Goal: Information Seeking & Learning: Learn about a topic

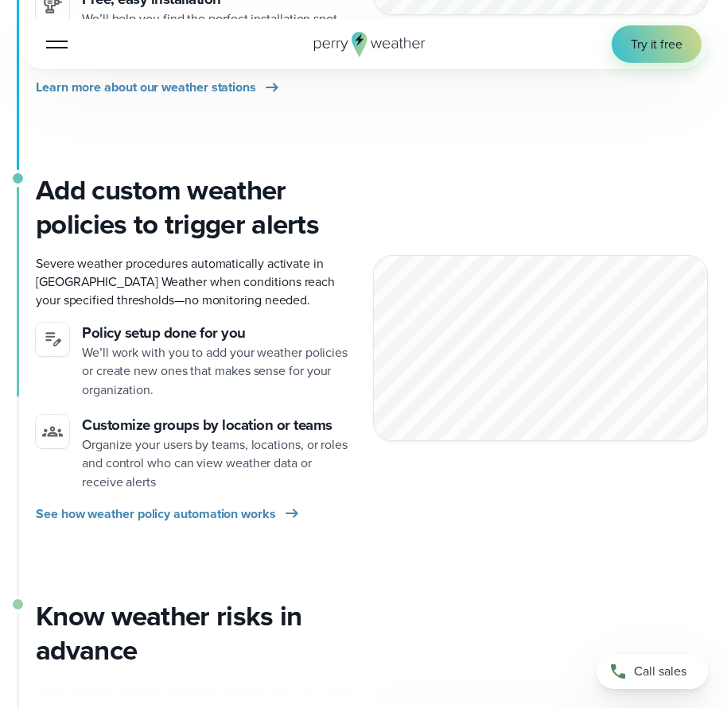
scroll to position [795, 0]
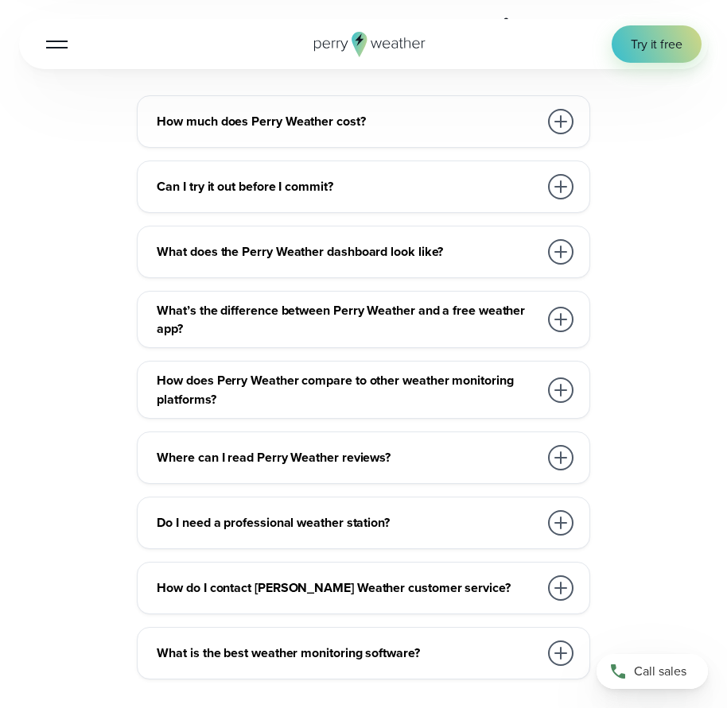
scroll to position [3339, 0]
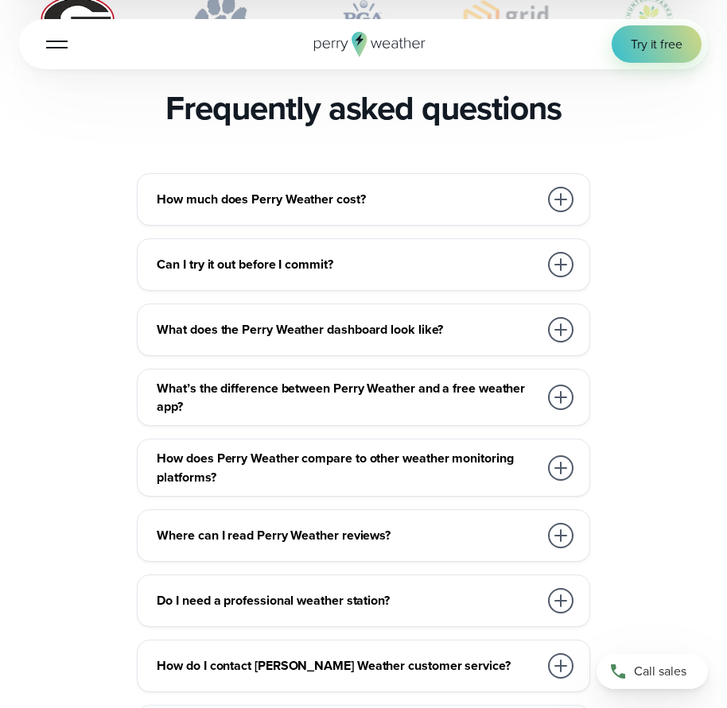
click at [297, 190] on h3 "How much does Perry Weather cost?" at bounding box center [347, 199] width 381 height 18
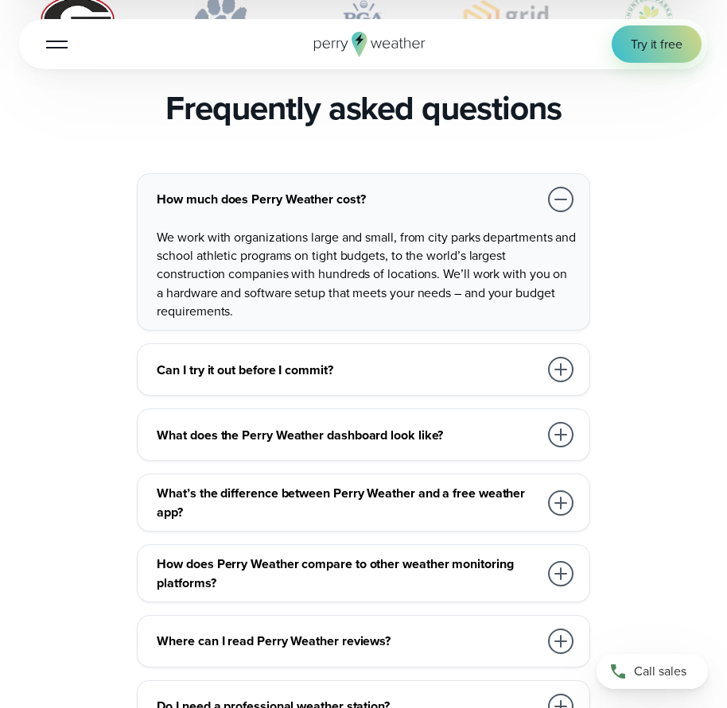
click at [298, 190] on h3 "How much does Perry Weather cost?" at bounding box center [347, 199] width 381 height 18
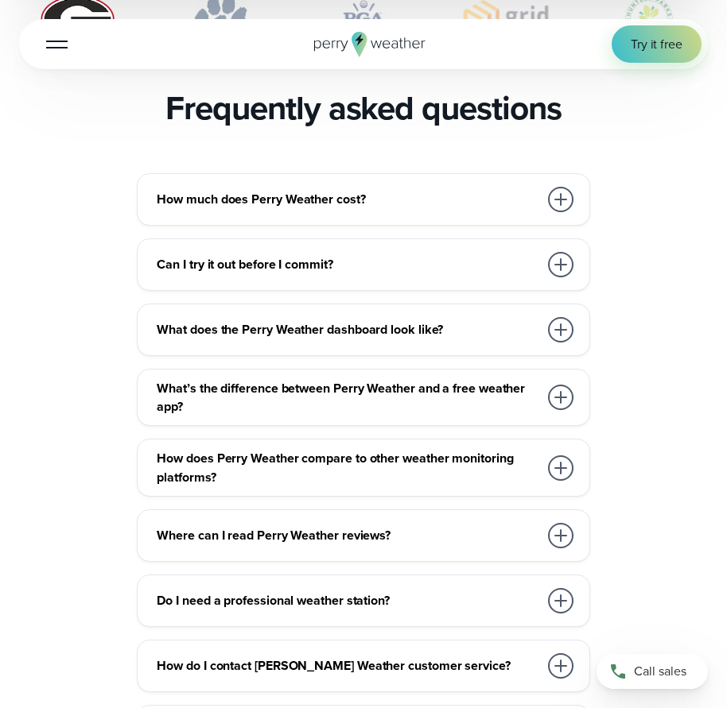
click at [257, 379] on h3 "What’s the difference between Perry Weather and a free weather app?" at bounding box center [347, 397] width 381 height 37
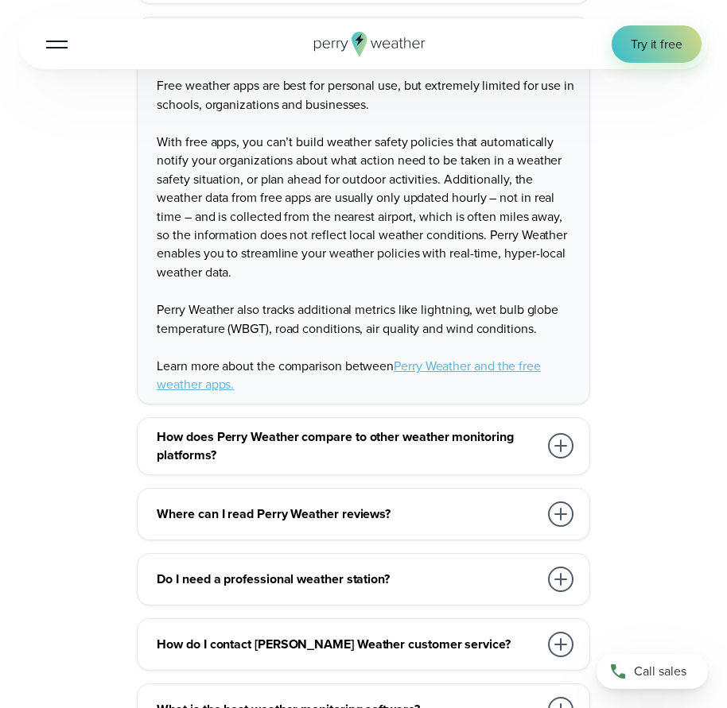
scroll to position [3737, 0]
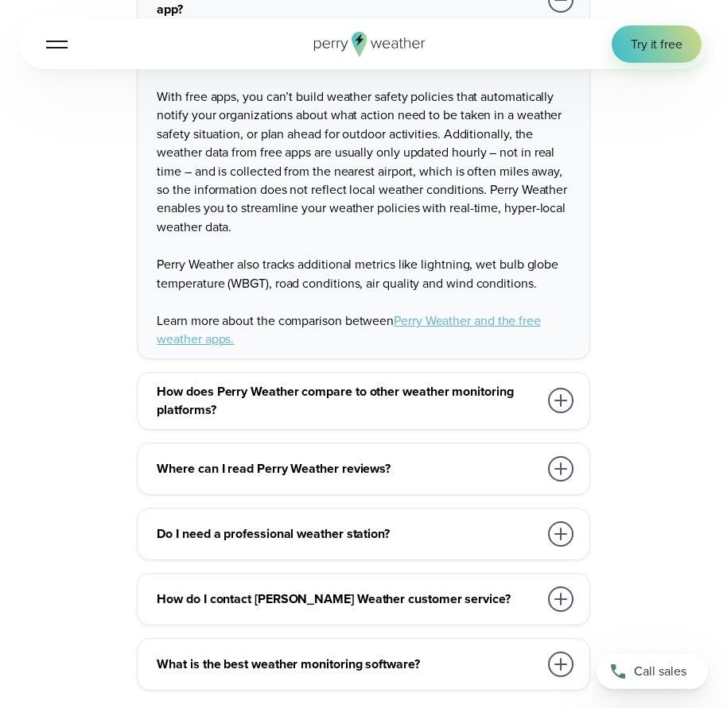
click at [257, 382] on h3 "How does Perry Weather compare to other weather monitoring platforms?" at bounding box center [347, 400] width 381 height 37
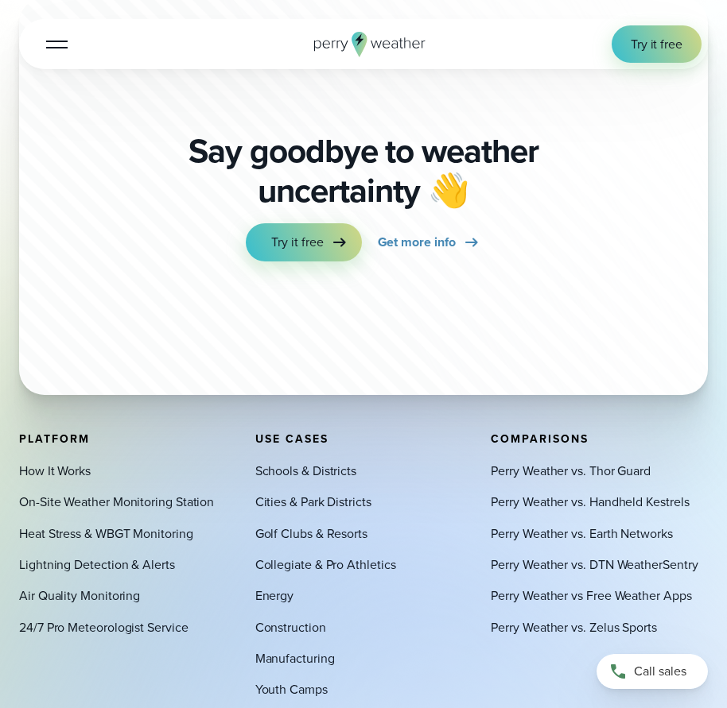
scroll to position [4373, 0]
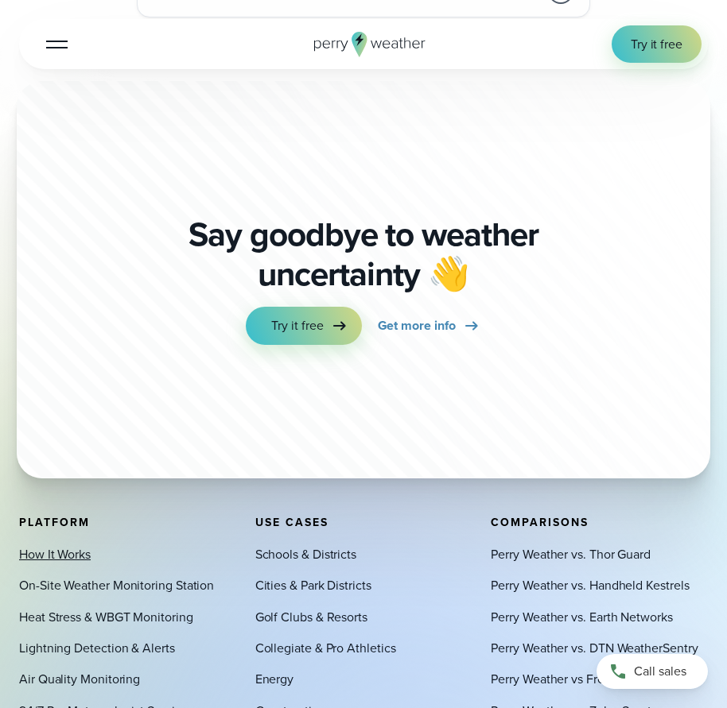
click at [77, 545] on link "How It Works" at bounding box center [55, 554] width 72 height 18
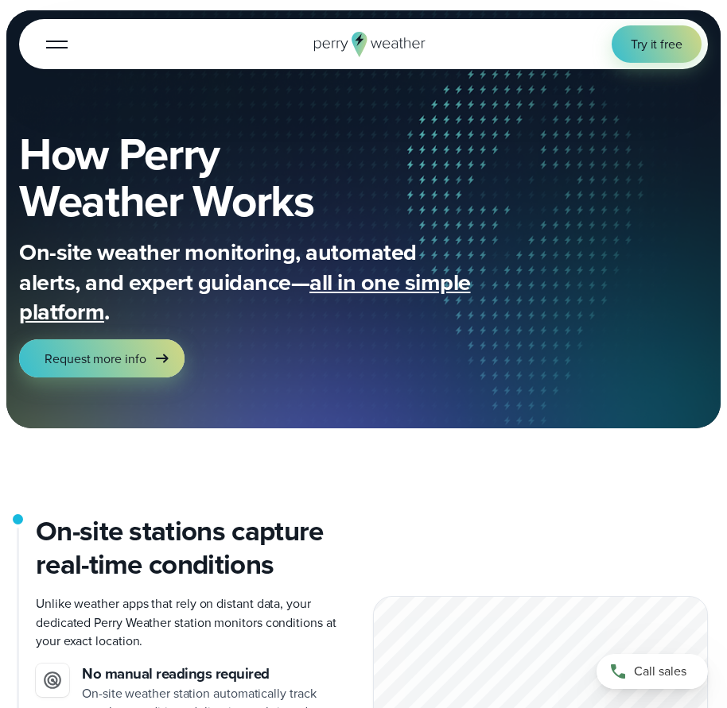
click at [57, 33] on button "Open Menu" at bounding box center [56, 43] width 37 height 37
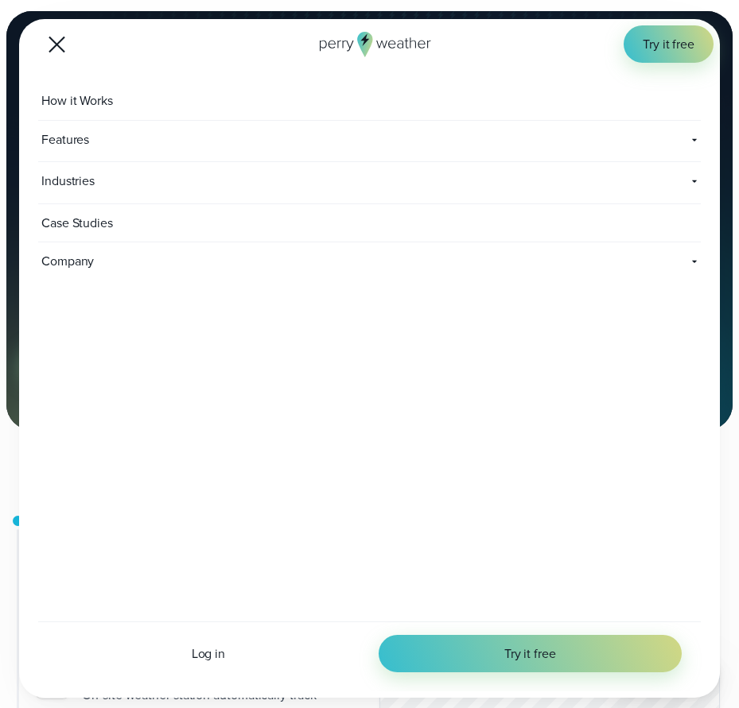
click at [100, 224] on span "Case Studies" at bounding box center [78, 222] width 81 height 37
click at [58, 41] on button "Open Menu" at bounding box center [56, 43] width 37 height 37
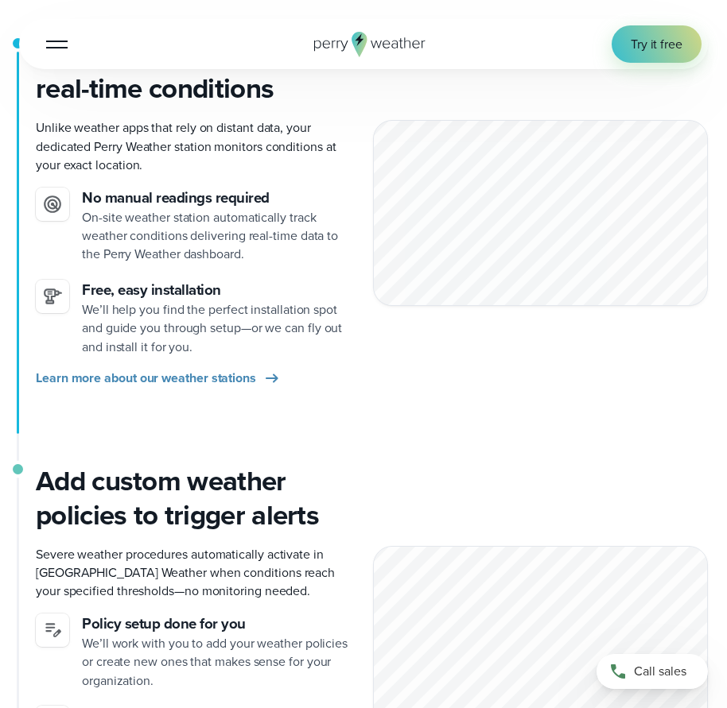
scroll to position [477, 0]
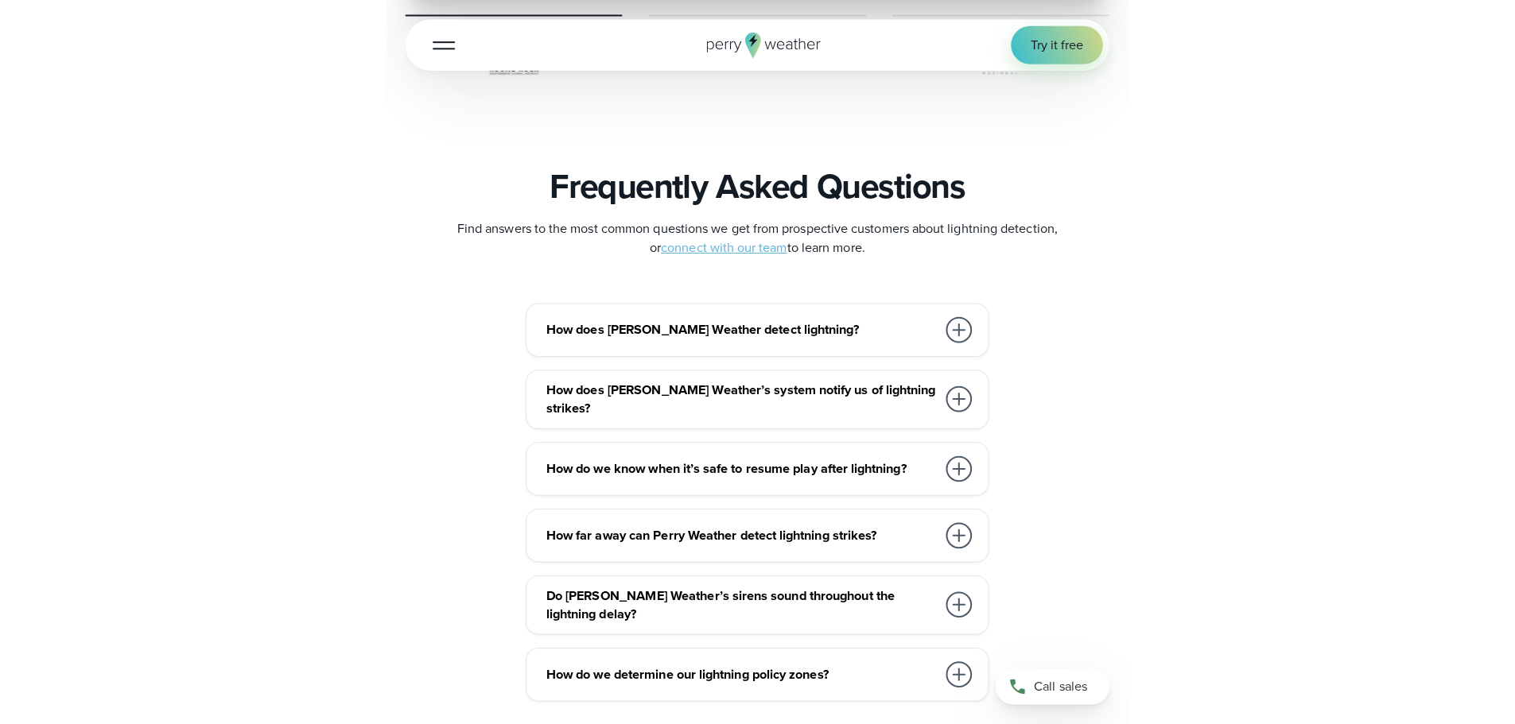
scroll to position [3021, 0]
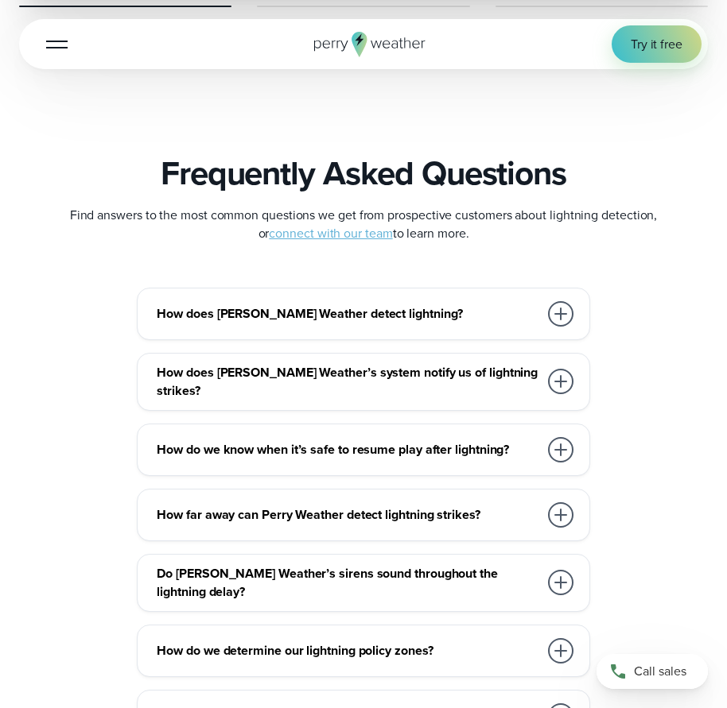
click at [349, 323] on h3 "How does Perry Weather detect lightning?" at bounding box center [347, 314] width 381 height 18
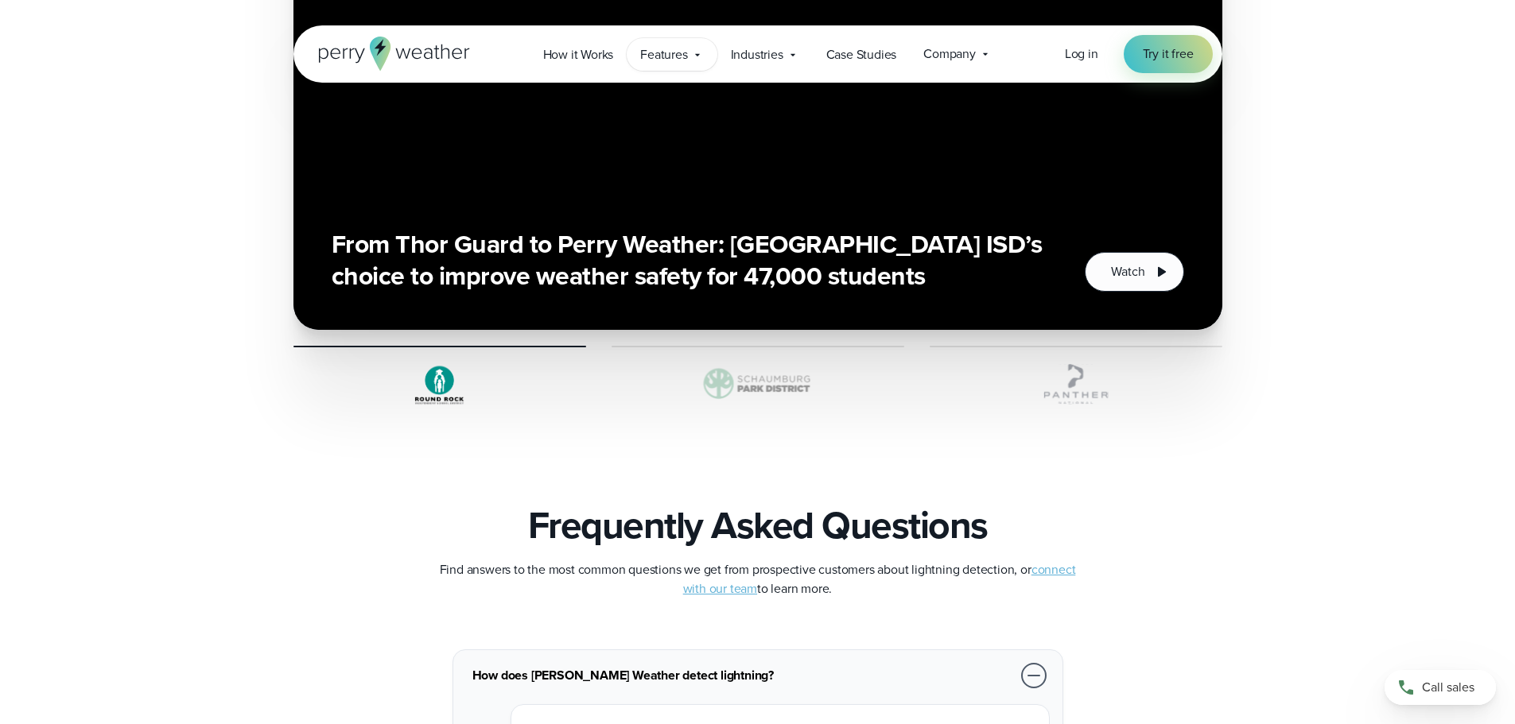
click at [698, 51] on icon at bounding box center [697, 55] width 13 height 13
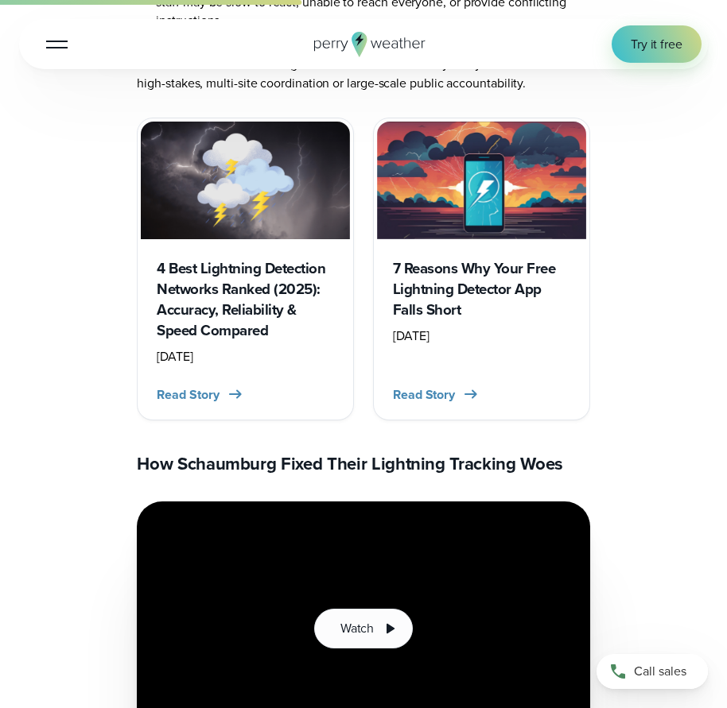
scroll to position [3021, 0]
